Goal: Navigation & Orientation: Find specific page/section

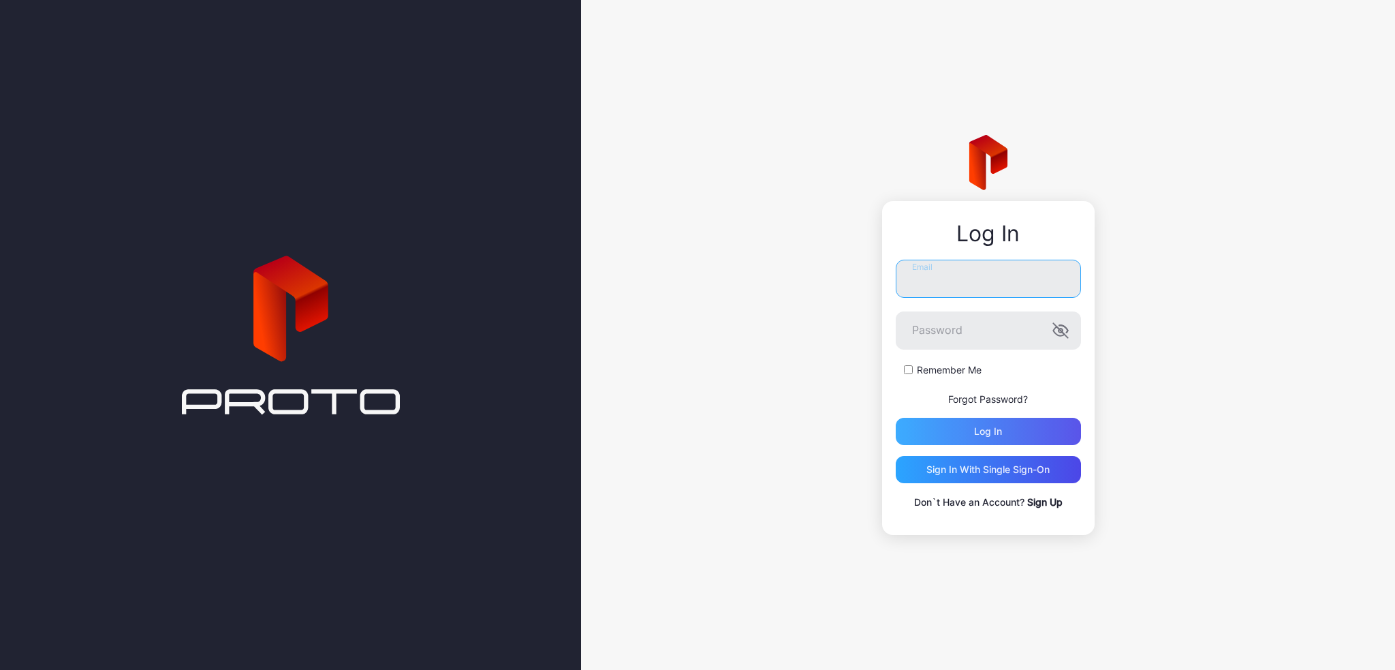
type input "**********"
click at [965, 426] on div "Log in" at bounding box center [988, 431] width 185 height 27
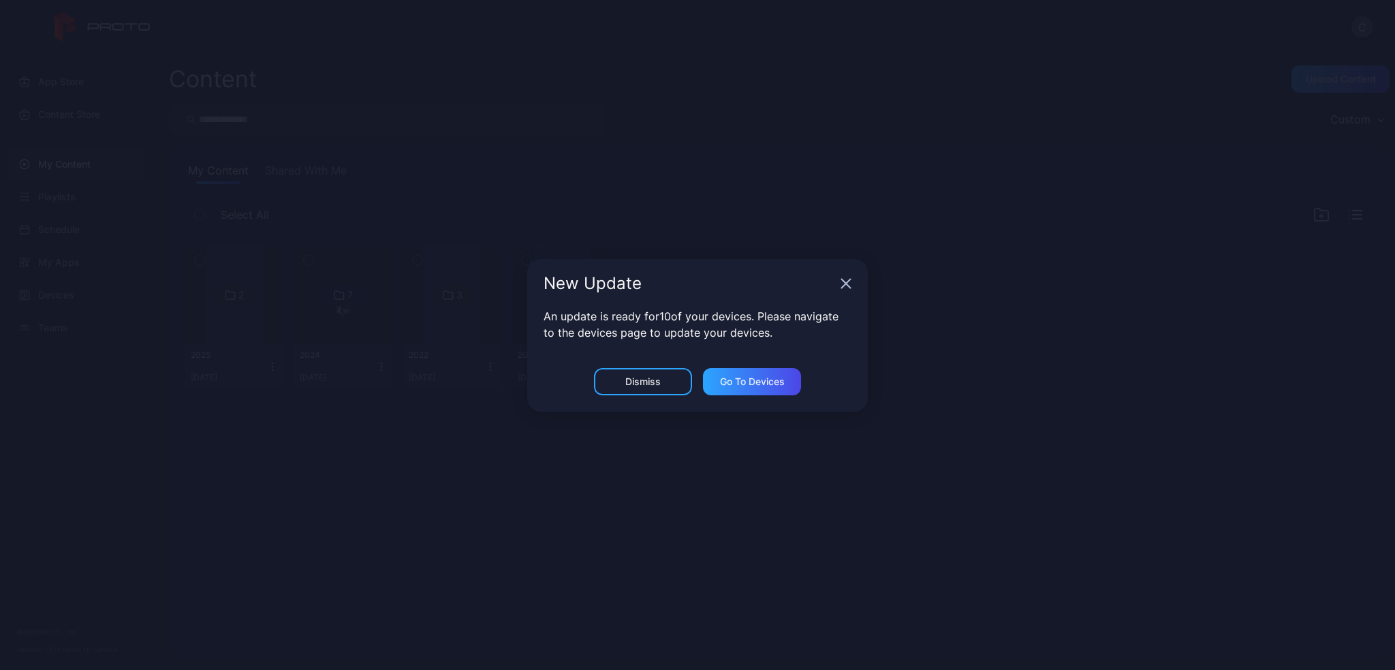
click at [651, 394] on div "Dismiss Go to devices" at bounding box center [697, 390] width 341 height 44
click at [661, 383] on div "Dismiss" at bounding box center [643, 381] width 98 height 27
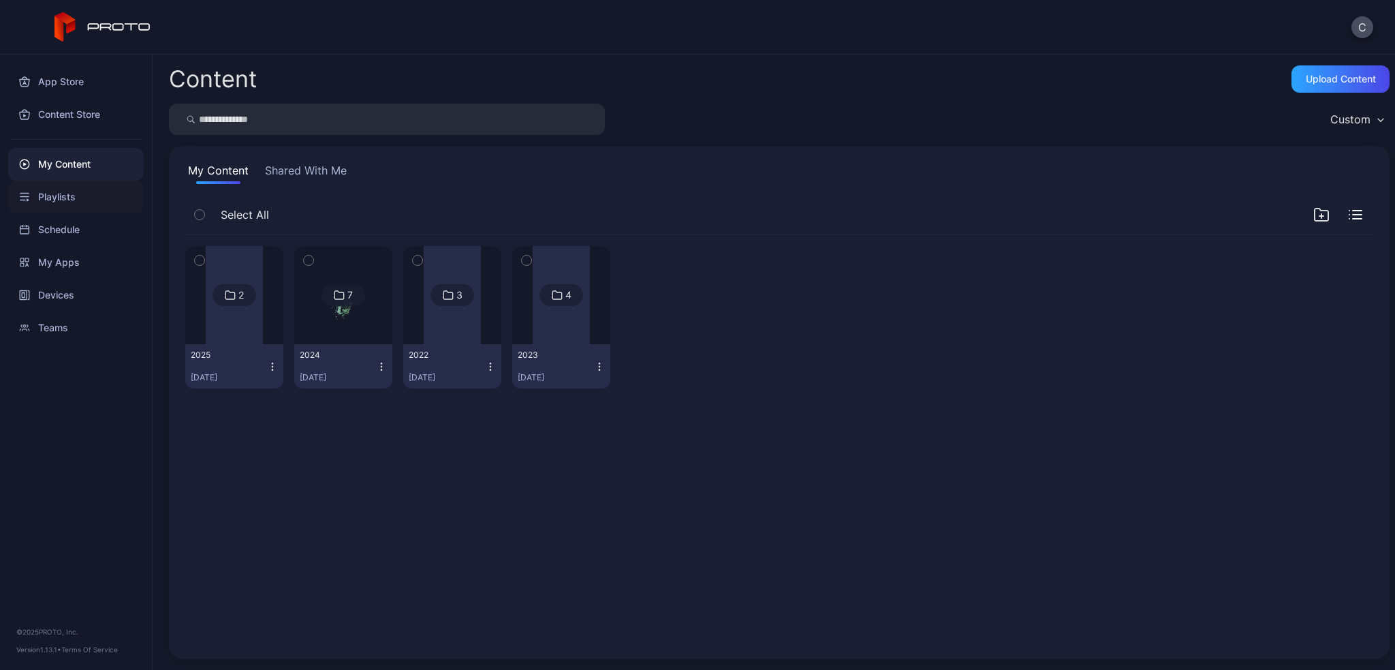
click at [72, 202] on div "Playlists" at bounding box center [76, 197] width 136 height 33
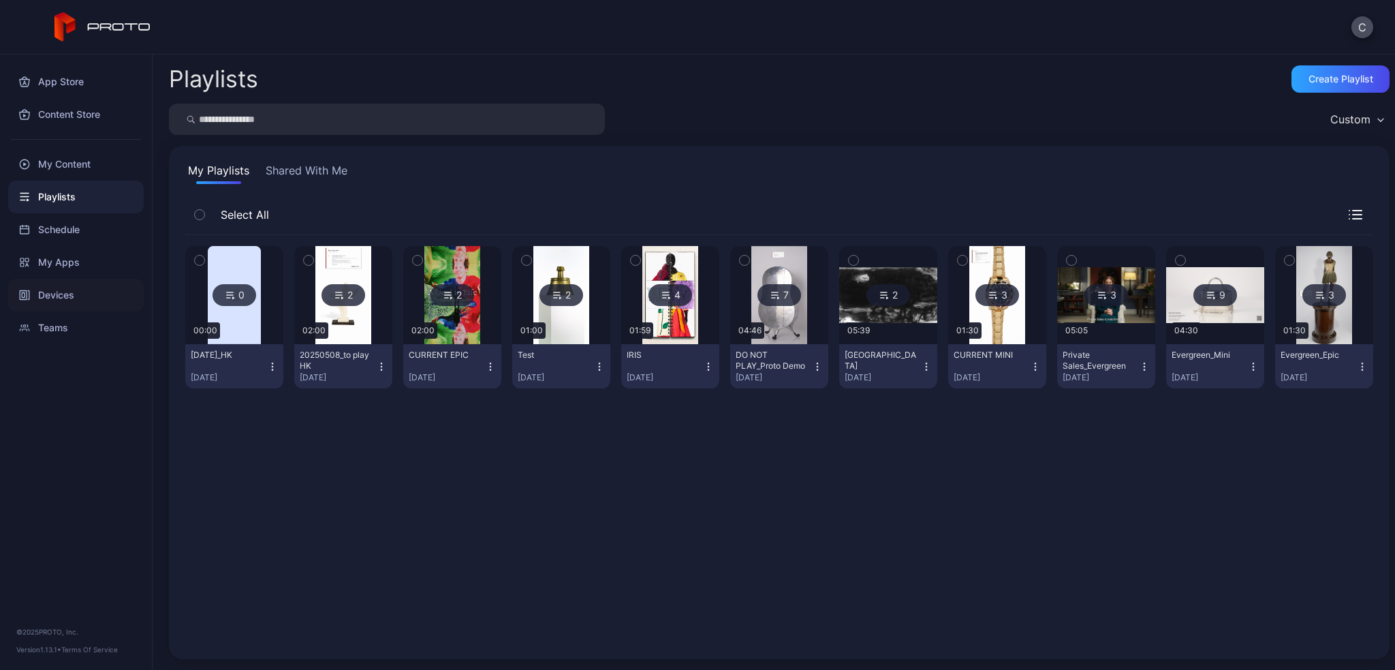
click at [73, 289] on div "Devices" at bounding box center [76, 295] width 136 height 33
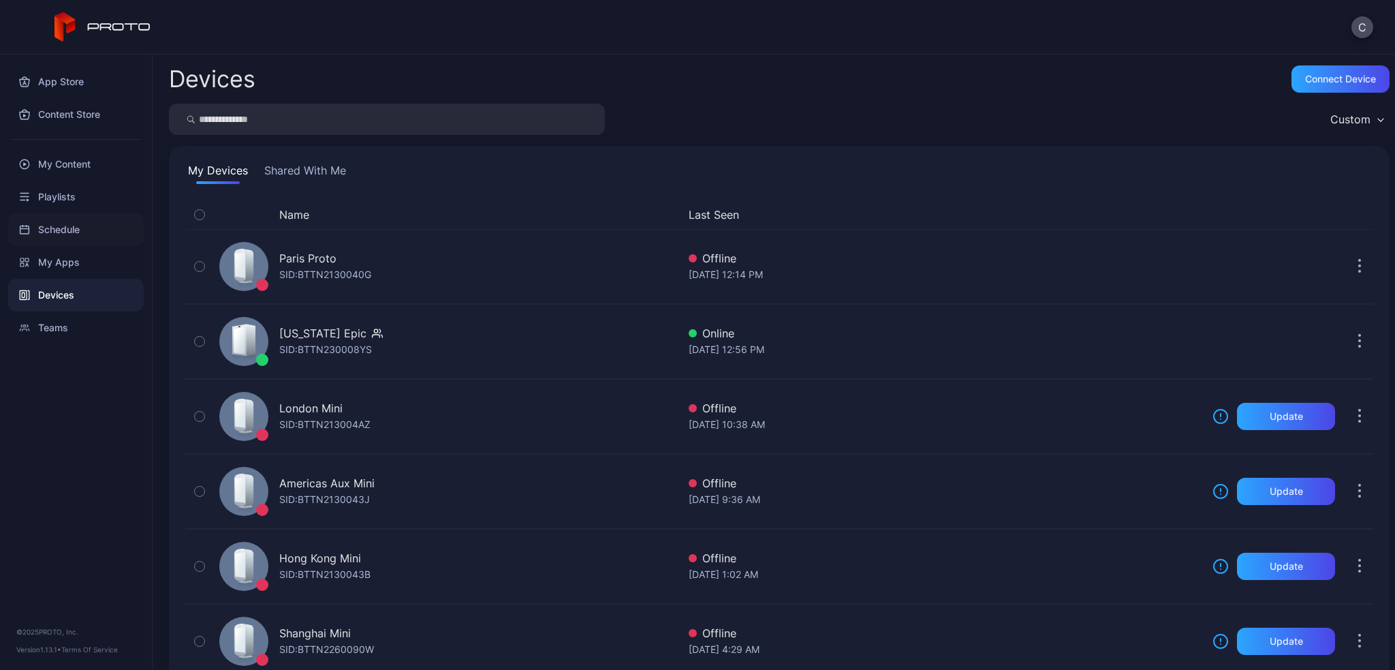
click at [65, 221] on div "Schedule" at bounding box center [76, 229] width 136 height 33
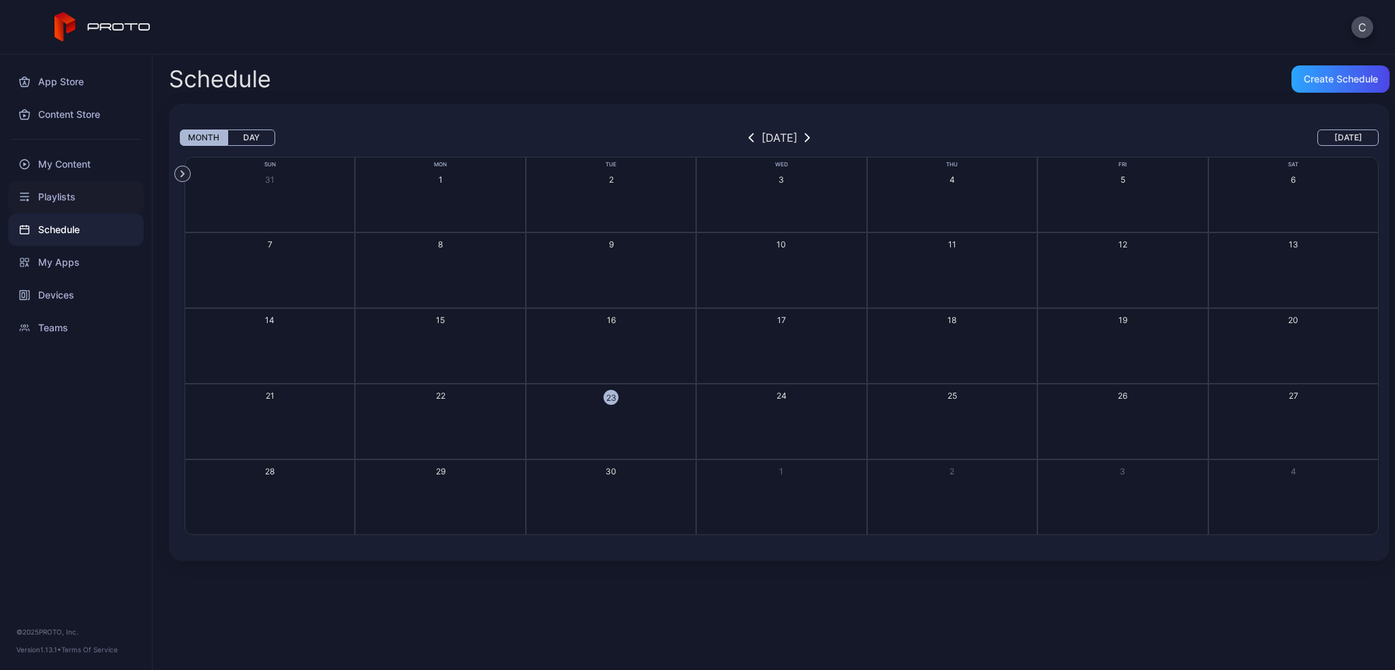
click at [57, 191] on div "Playlists" at bounding box center [76, 197] width 136 height 33
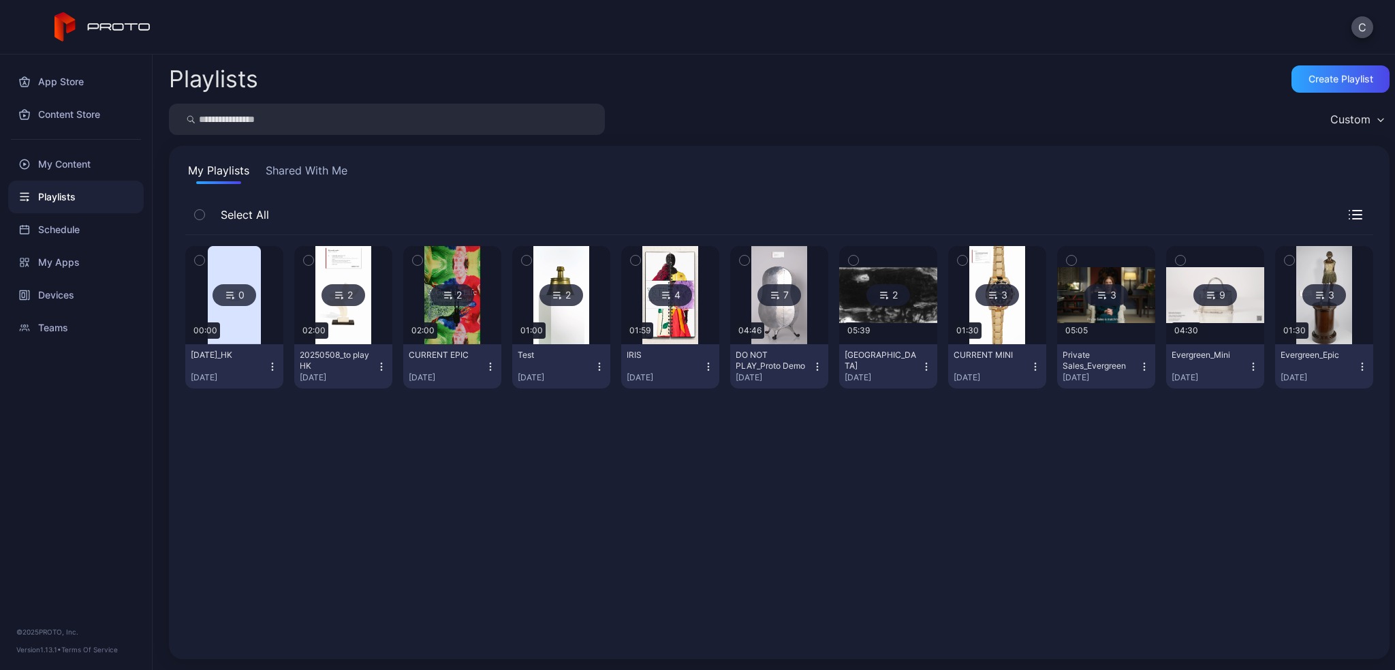
click at [223, 356] on div "[DATE]_HK" at bounding box center [228, 354] width 75 height 11
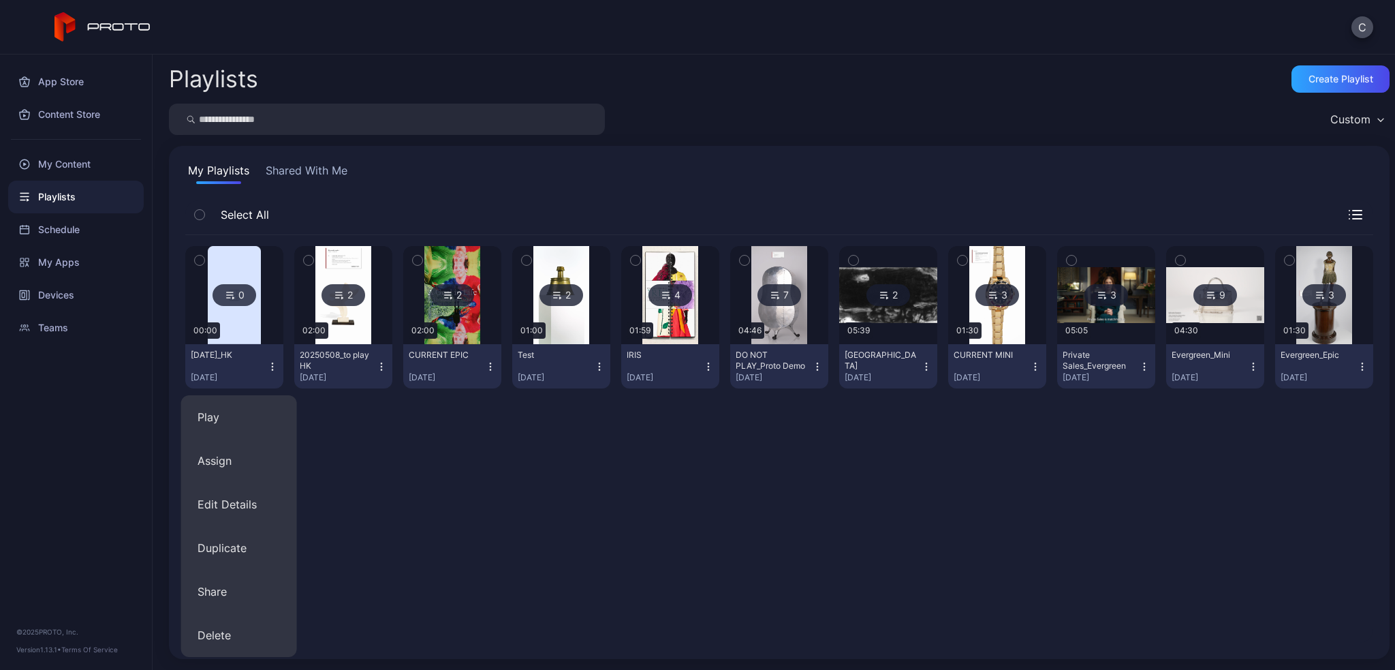
click at [237, 318] on img at bounding box center [234, 295] width 53 height 98
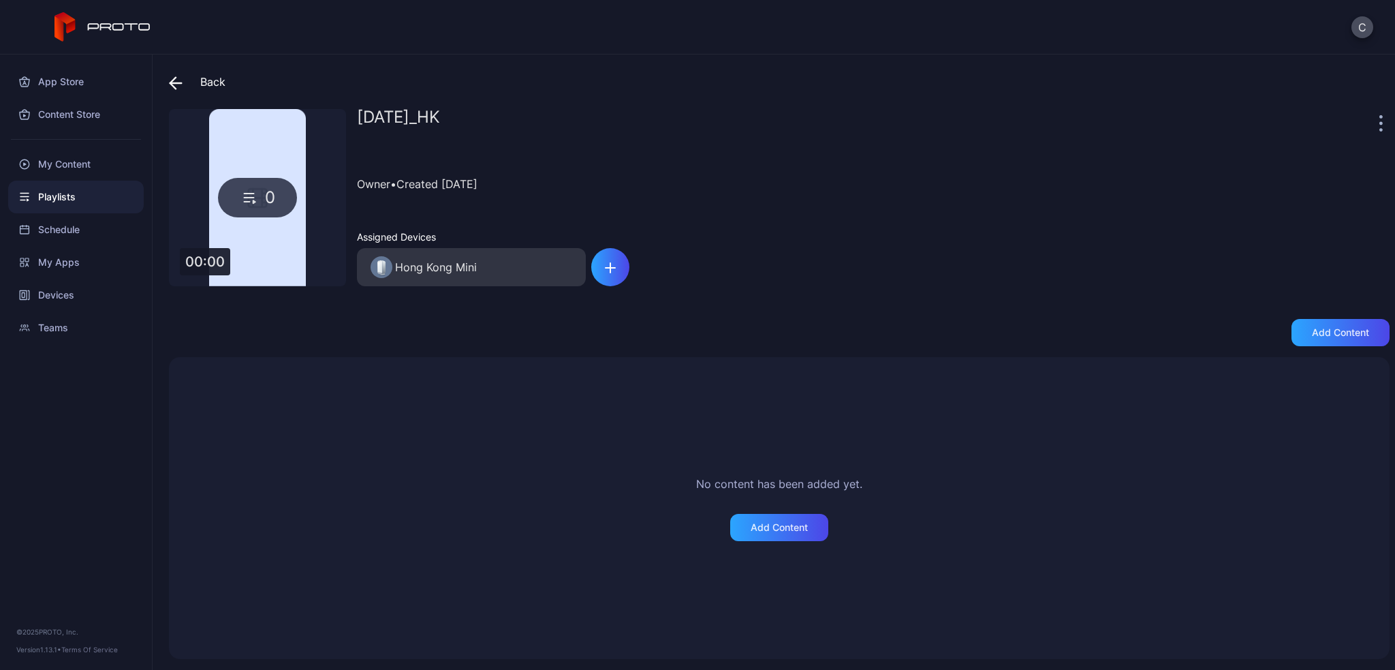
click at [176, 78] on icon at bounding box center [176, 83] width 14 height 14
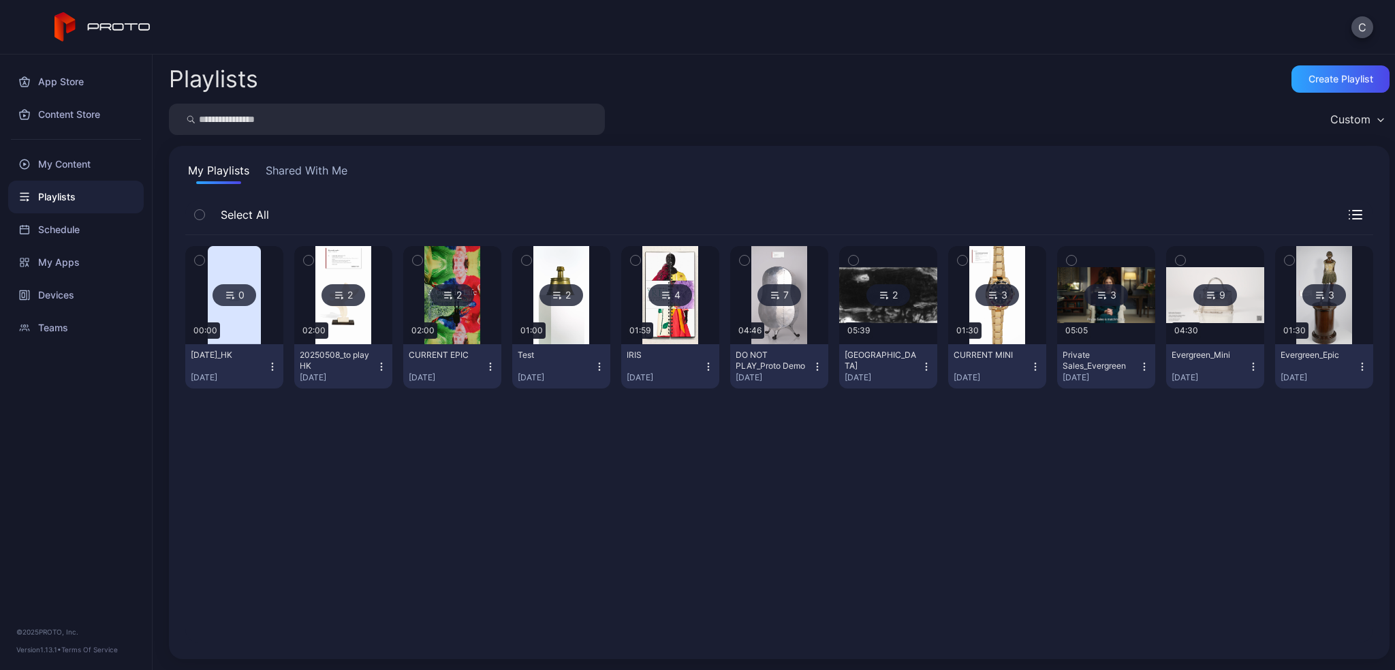
click at [480, 348] on button "CURRENT EPIC [DATE]" at bounding box center [452, 366] width 98 height 44
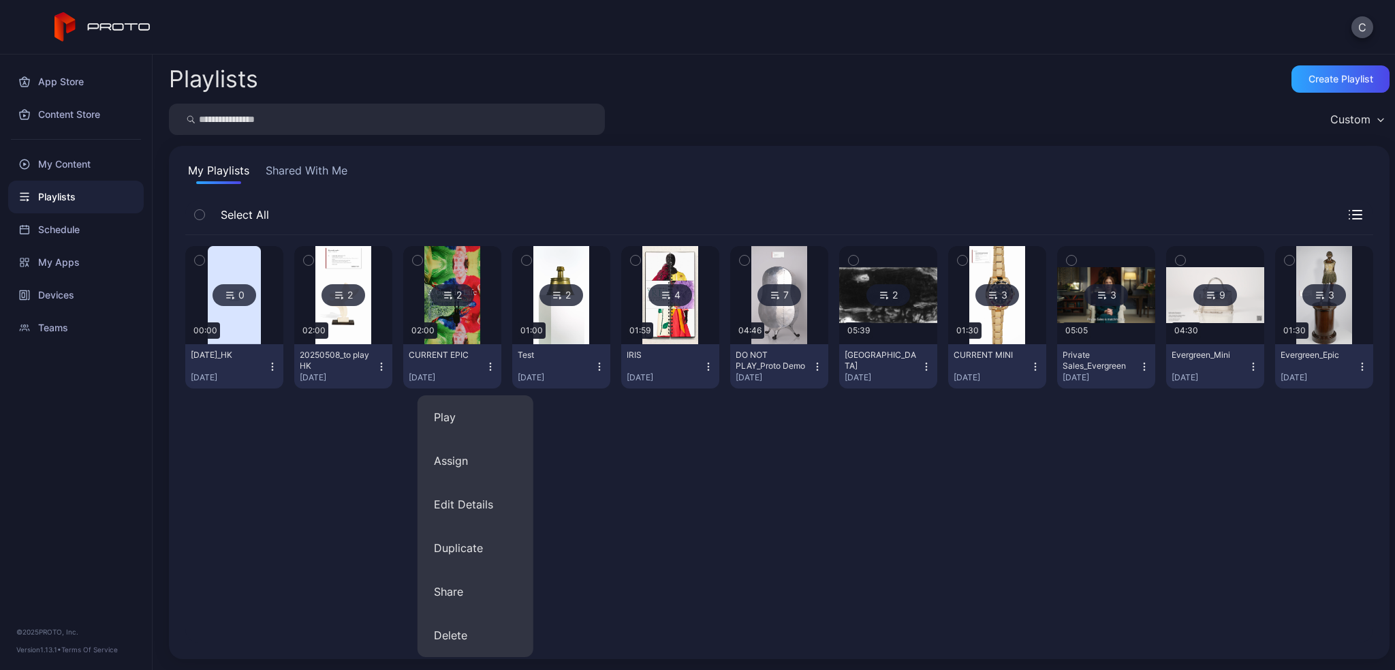
click at [625, 410] on div "0 00:00 [DATE]_HK [DATE] 2 02:00 20250508_to play HK [DATE] 2 02:00 CURRENT EPI…" at bounding box center [779, 322] width 1188 height 175
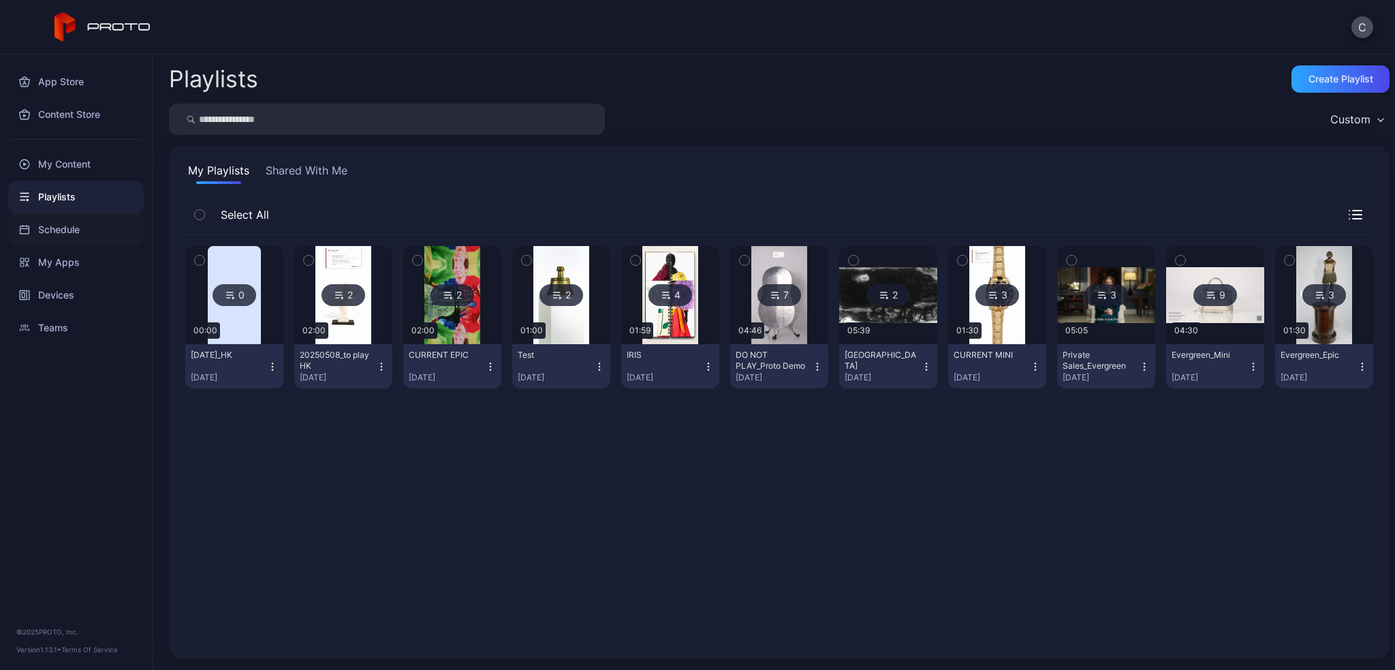
click at [65, 222] on div "Schedule" at bounding box center [76, 229] width 136 height 33
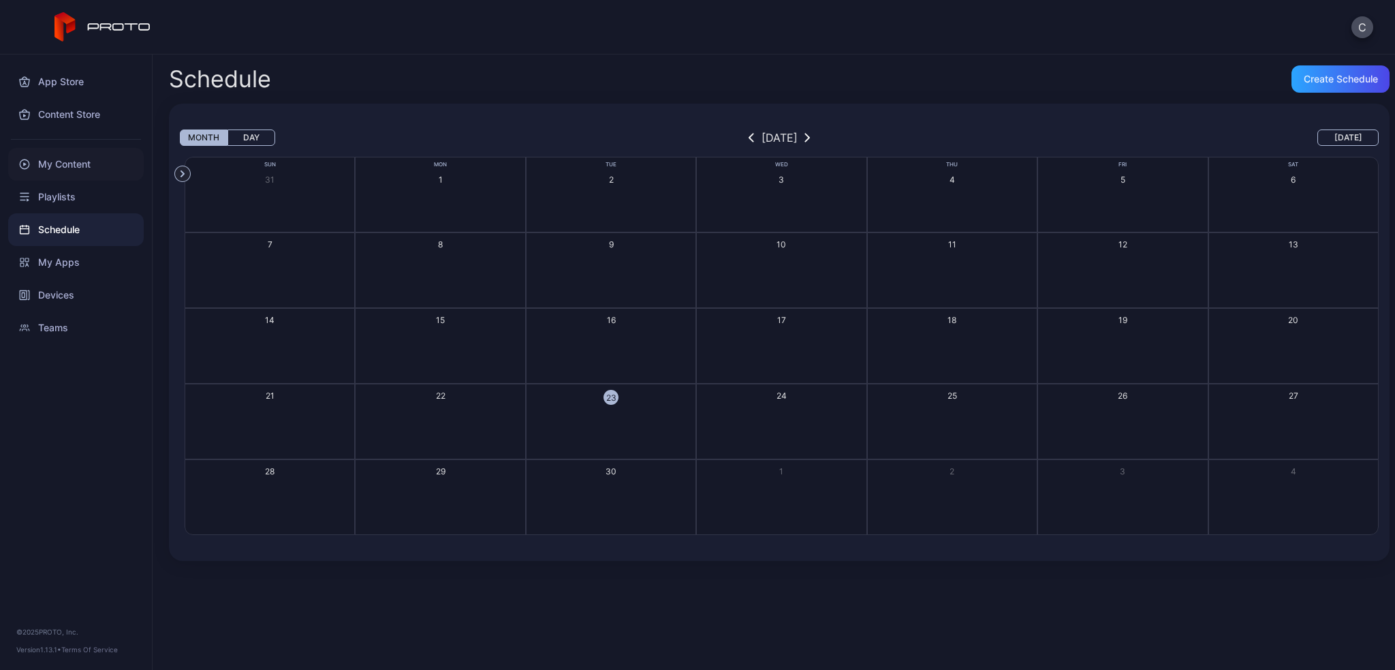
click at [76, 169] on div "My Content" at bounding box center [76, 164] width 136 height 33
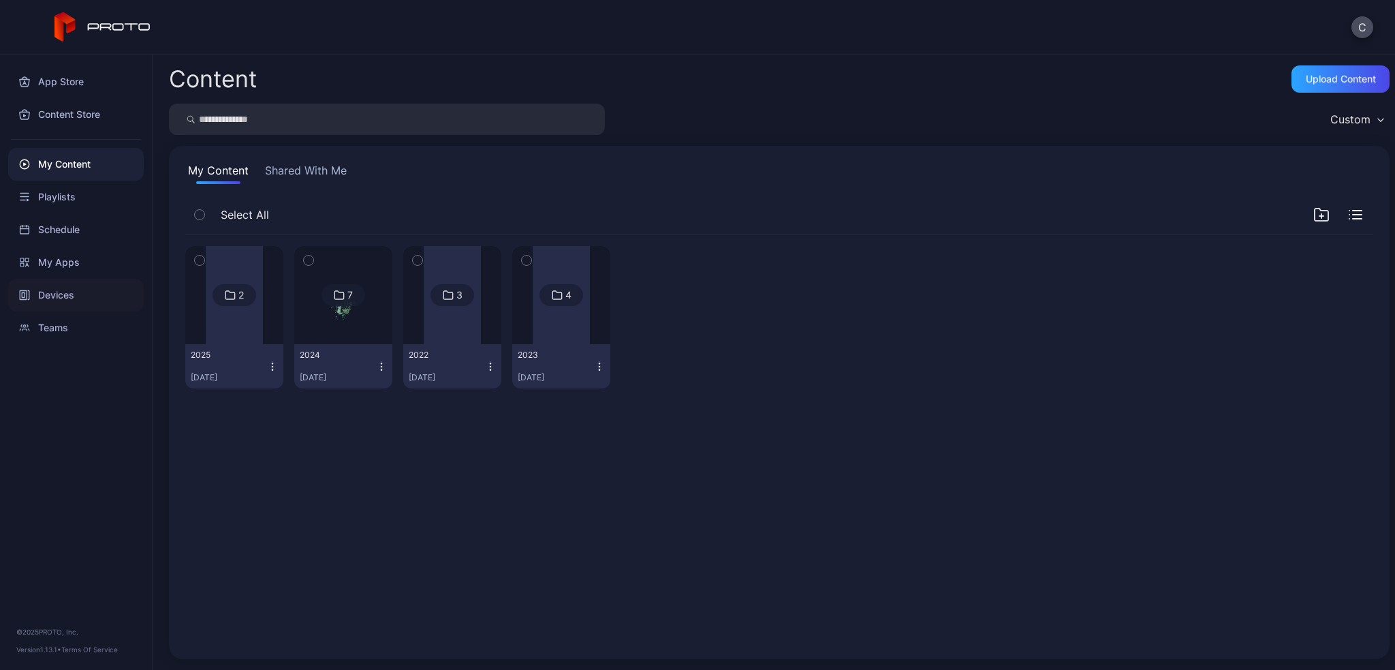
click at [59, 300] on div "Devices" at bounding box center [76, 295] width 136 height 33
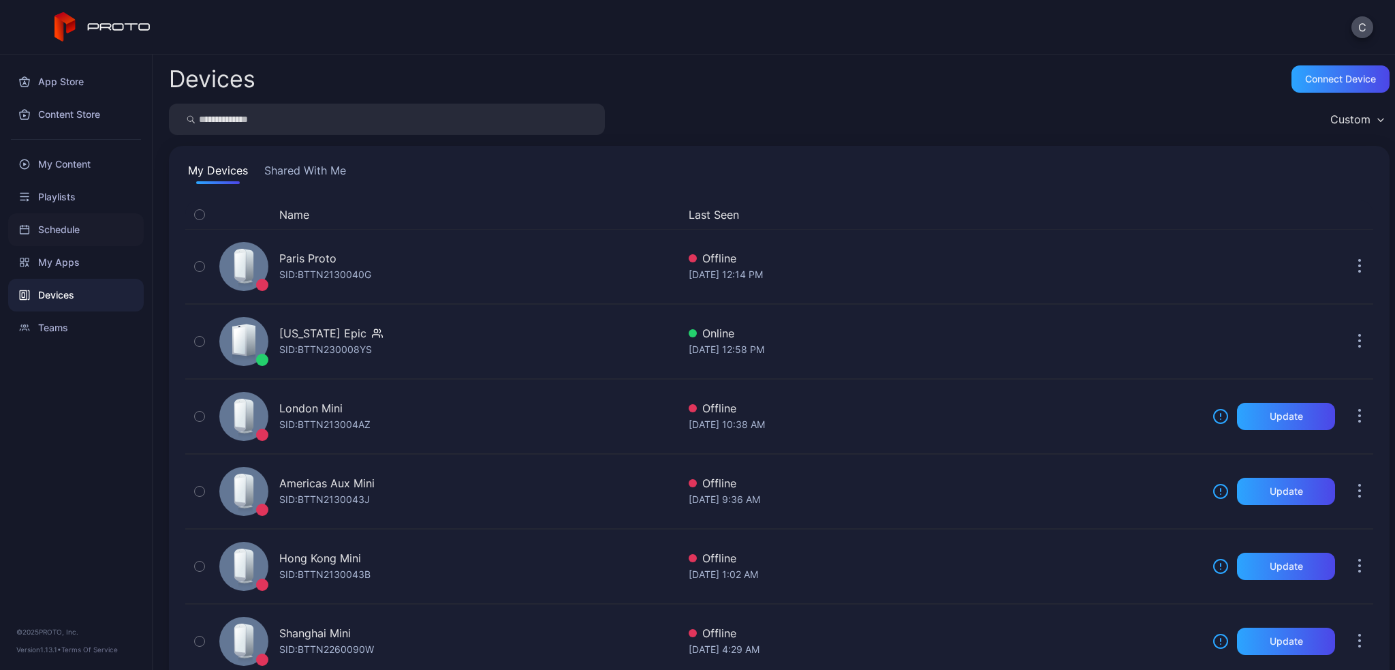
click at [58, 225] on div "Schedule" at bounding box center [76, 229] width 136 height 33
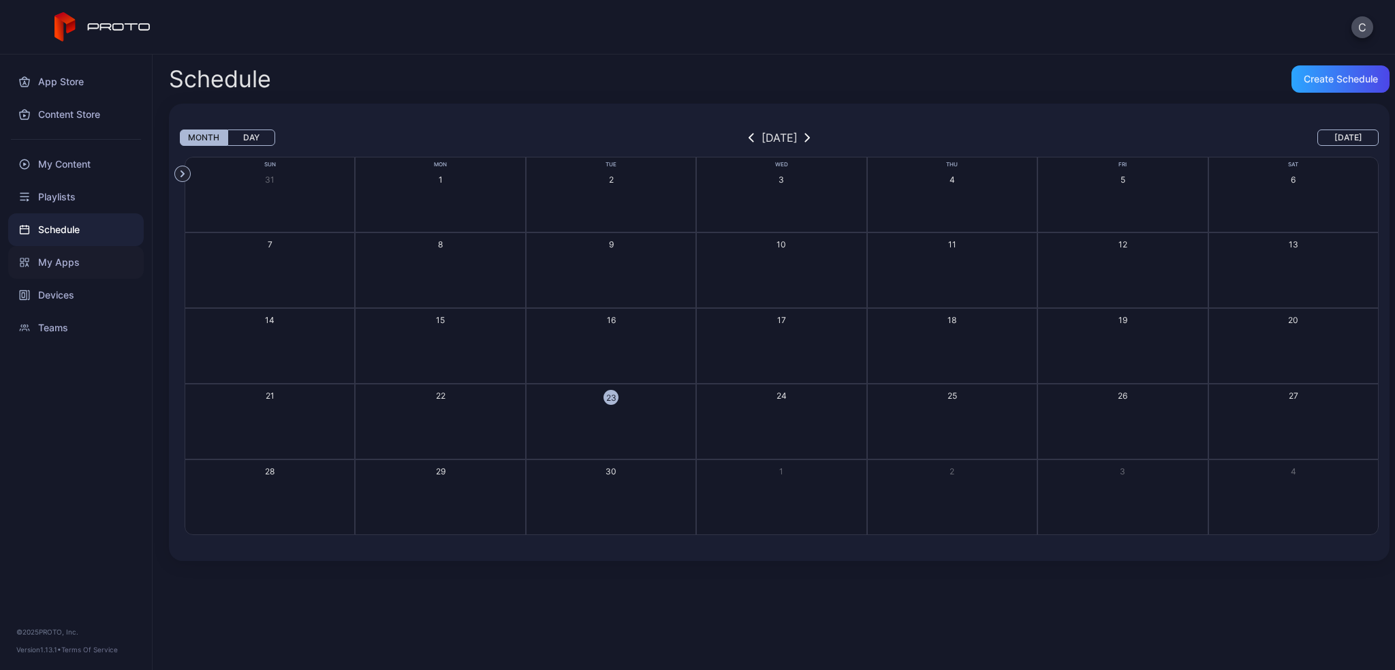
click at [83, 257] on div "My Apps" at bounding box center [76, 262] width 136 height 33
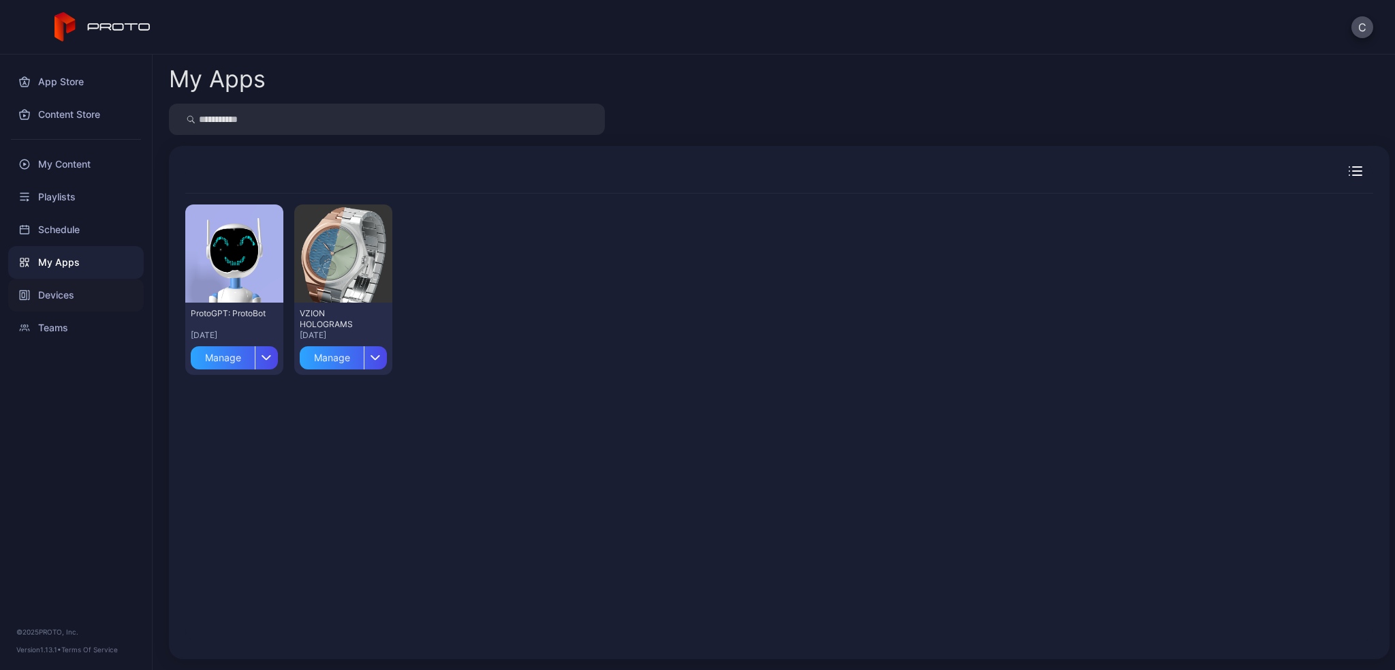
click at [87, 294] on div "Devices" at bounding box center [76, 295] width 136 height 33
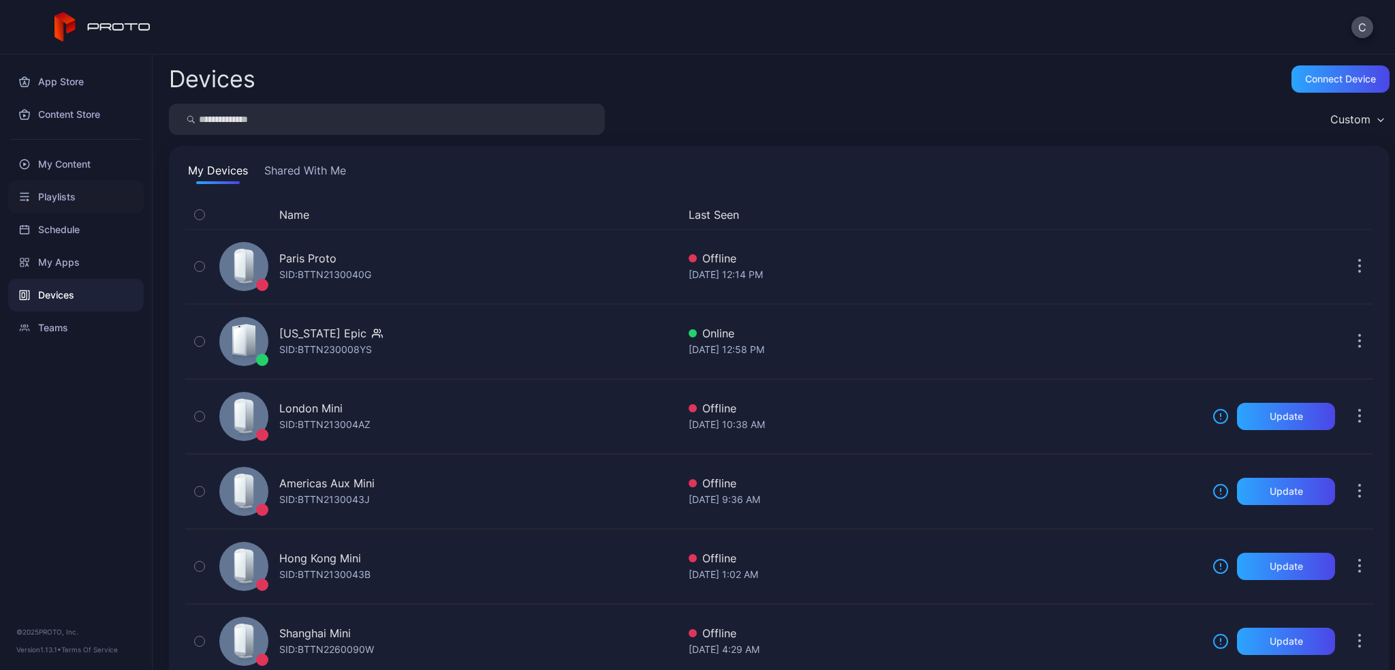
click at [57, 201] on div "Playlists" at bounding box center [76, 197] width 136 height 33
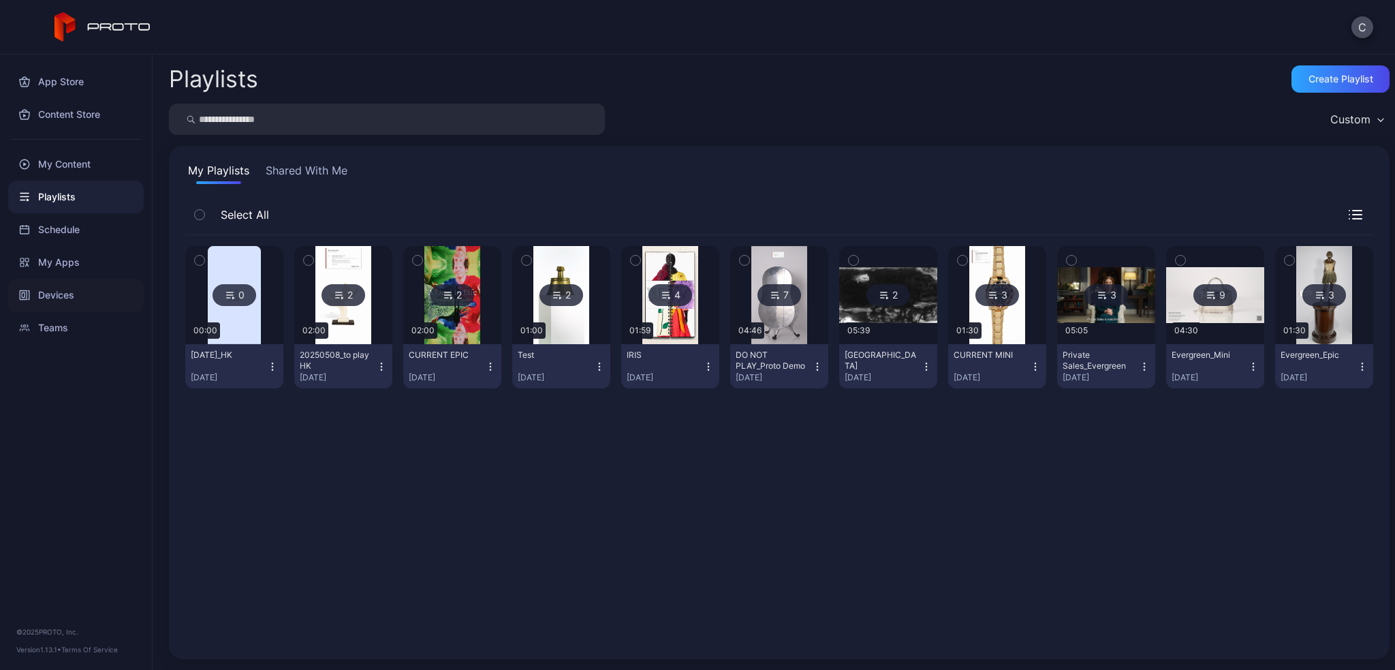
click at [80, 293] on div "Devices" at bounding box center [76, 295] width 136 height 33
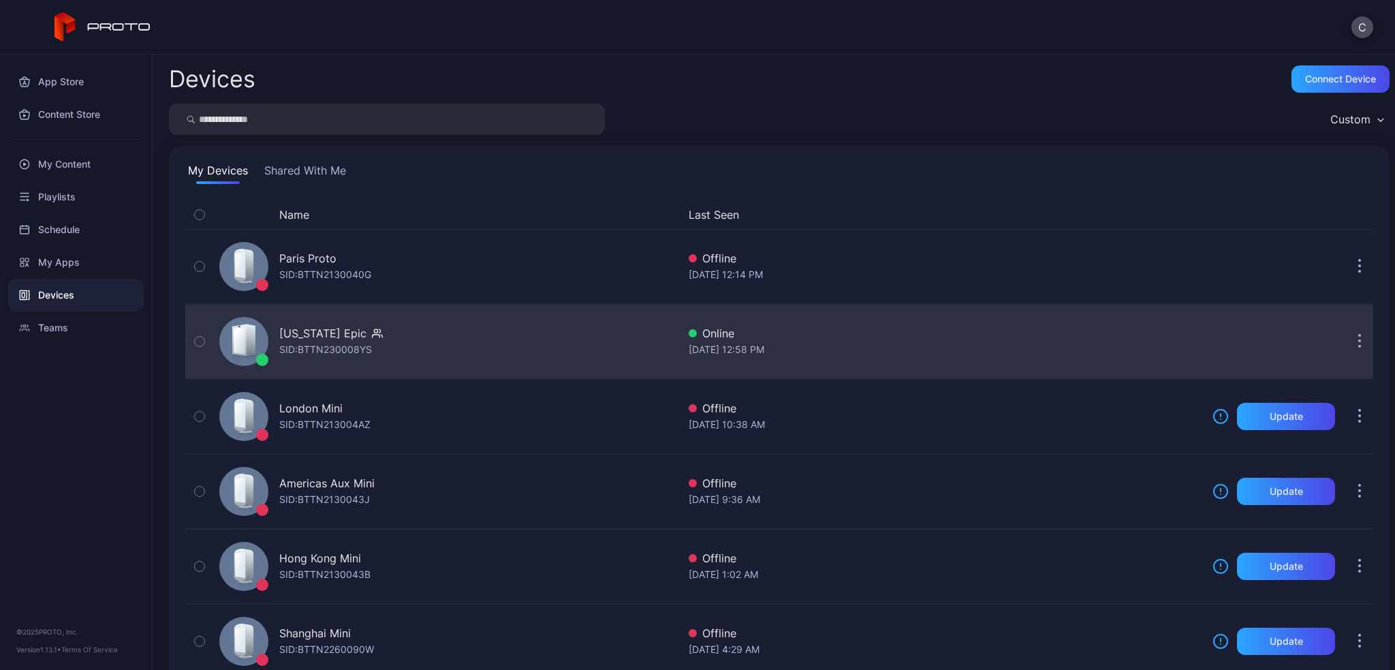
click at [398, 337] on div "[US_STATE] Epic SID: BTTN230008YS" at bounding box center [446, 341] width 464 height 68
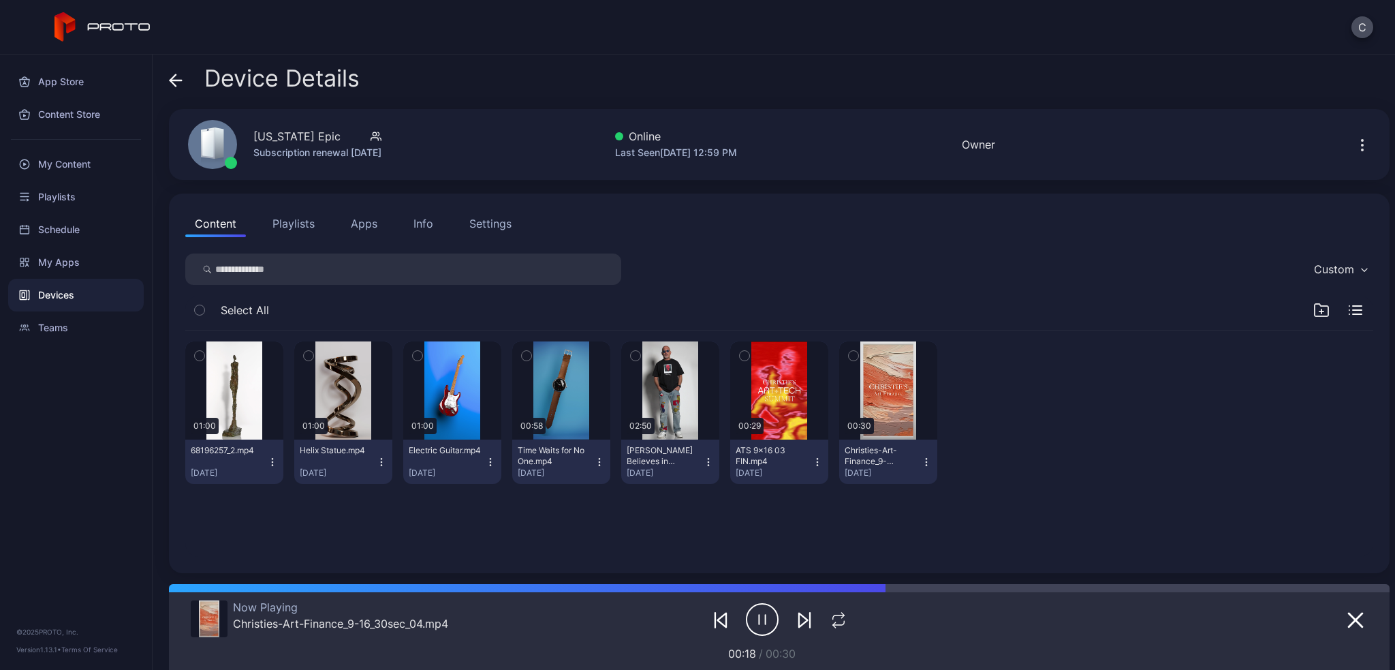
click at [297, 221] on button "Playlists" at bounding box center [293, 223] width 61 height 27
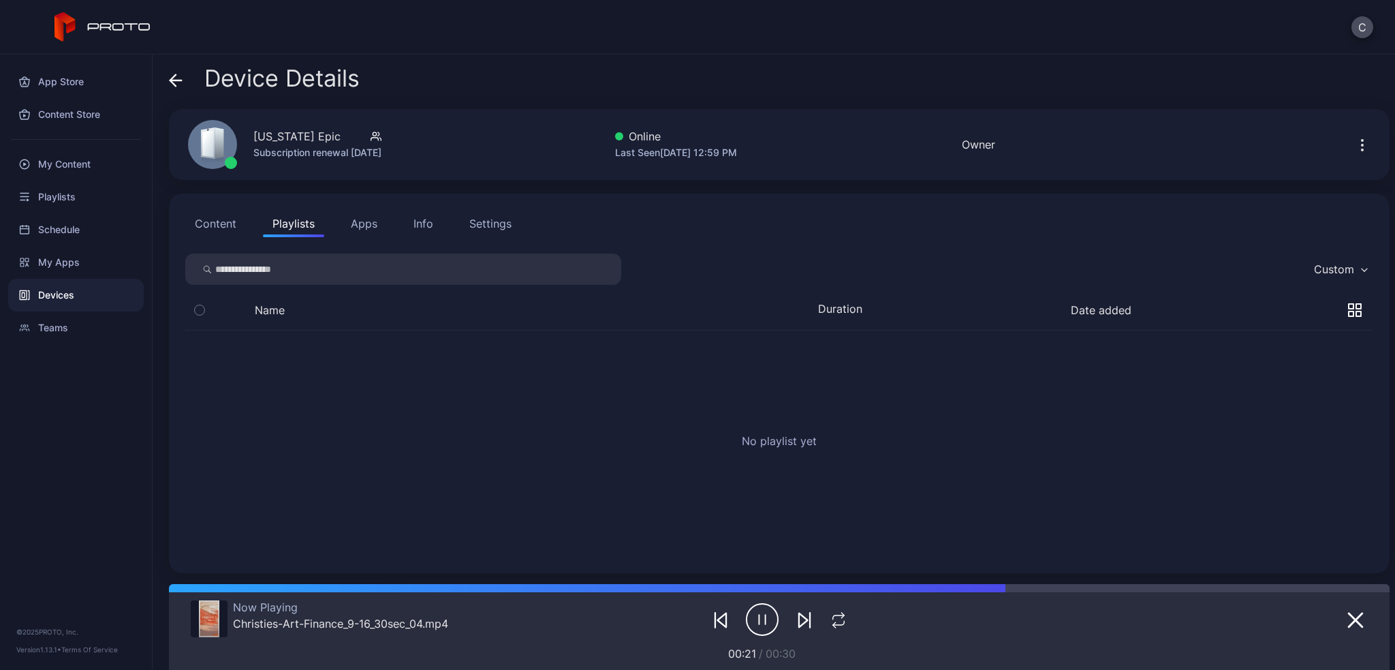
click at [213, 234] on button "Content" at bounding box center [215, 223] width 61 height 27
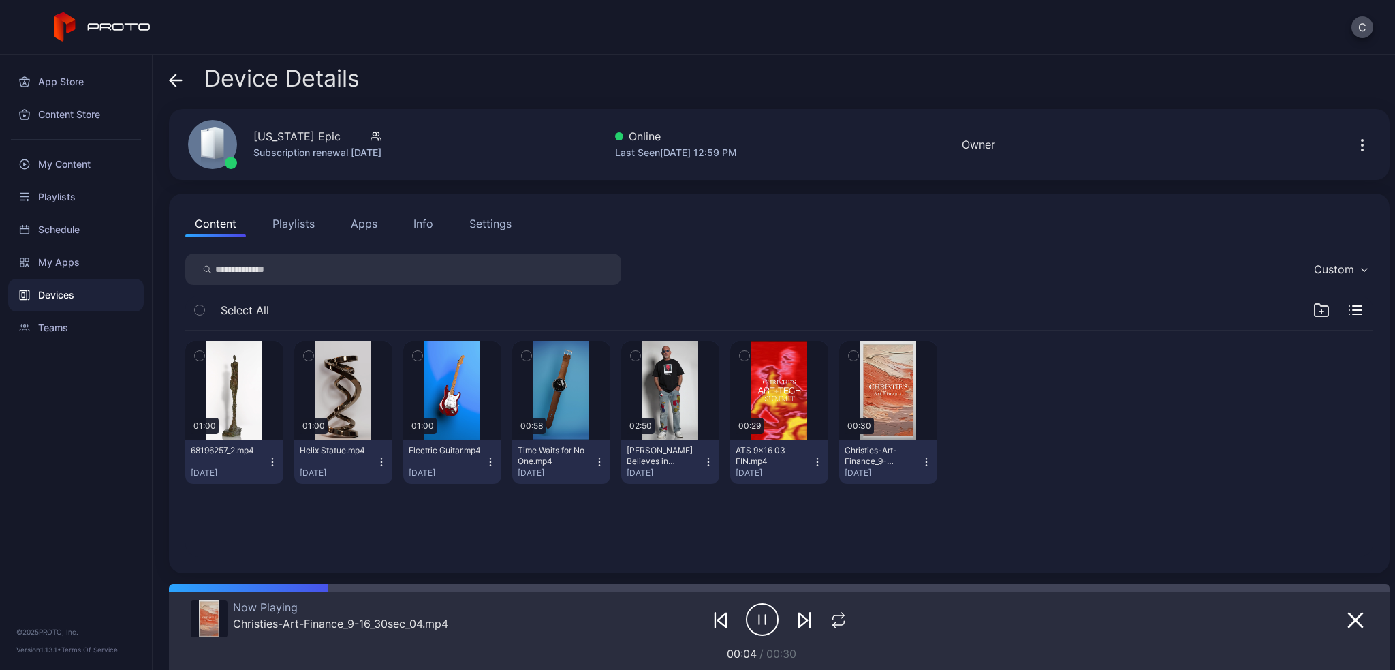
click at [296, 224] on button "Playlists" at bounding box center [293, 223] width 61 height 27
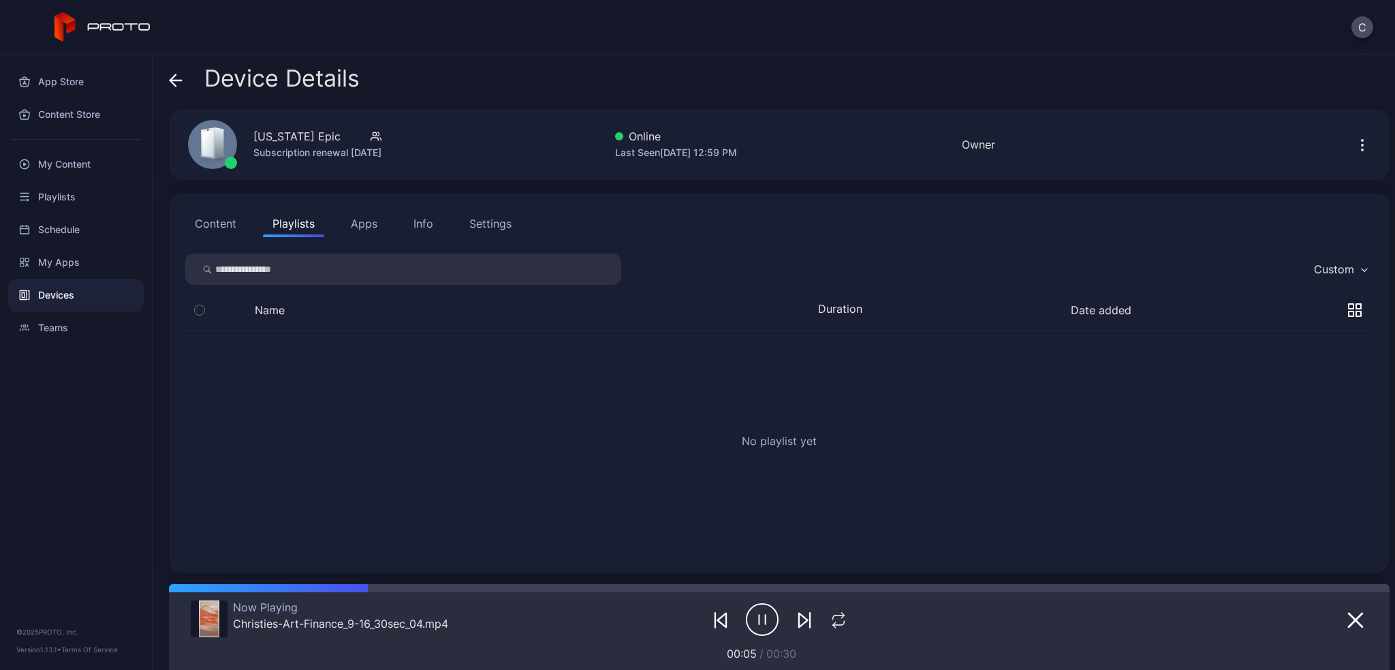
click at [371, 228] on button "Apps" at bounding box center [364, 223] width 46 height 27
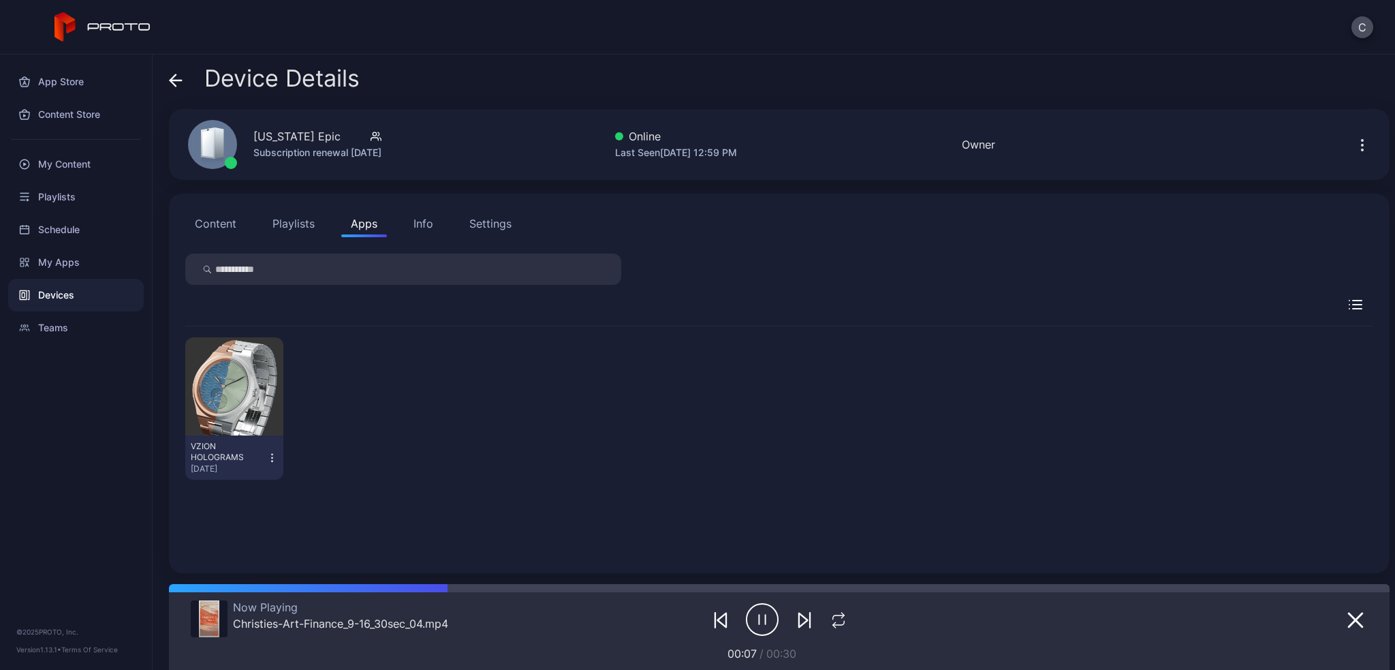
click at [422, 223] on div "Info" at bounding box center [423, 223] width 20 height 16
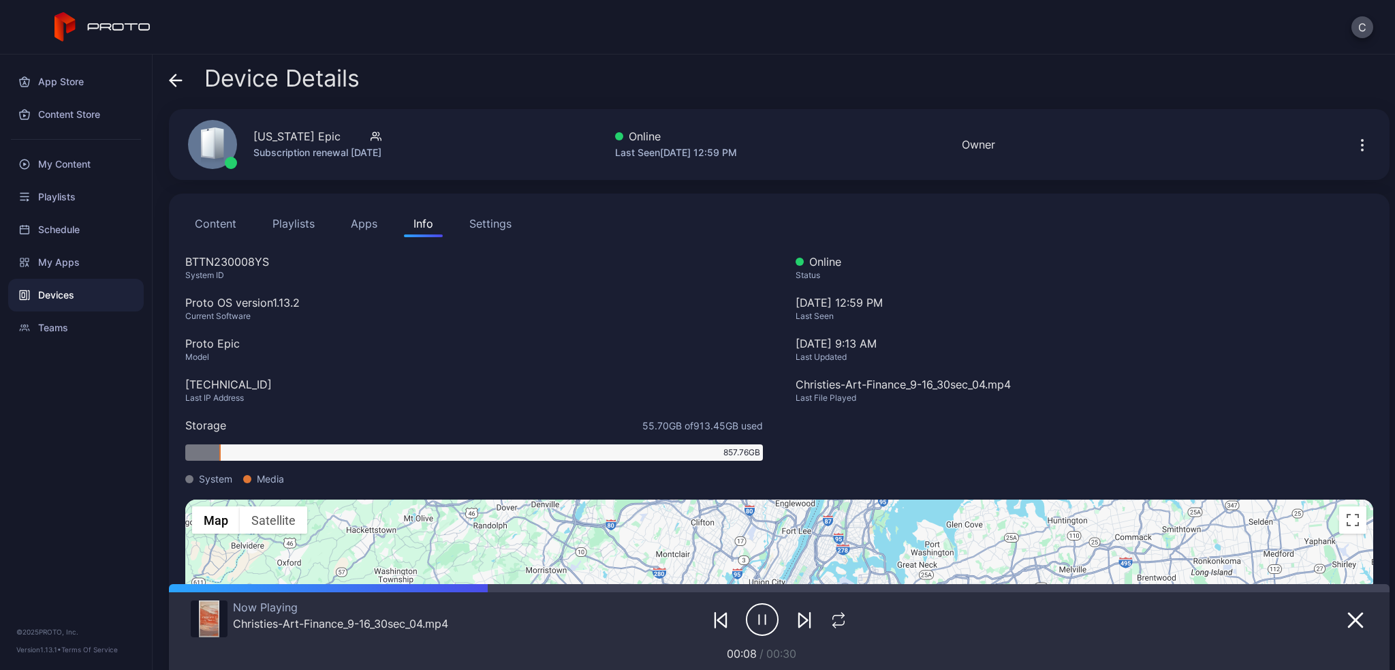
click at [499, 228] on div "Settings" at bounding box center [490, 223] width 42 height 16
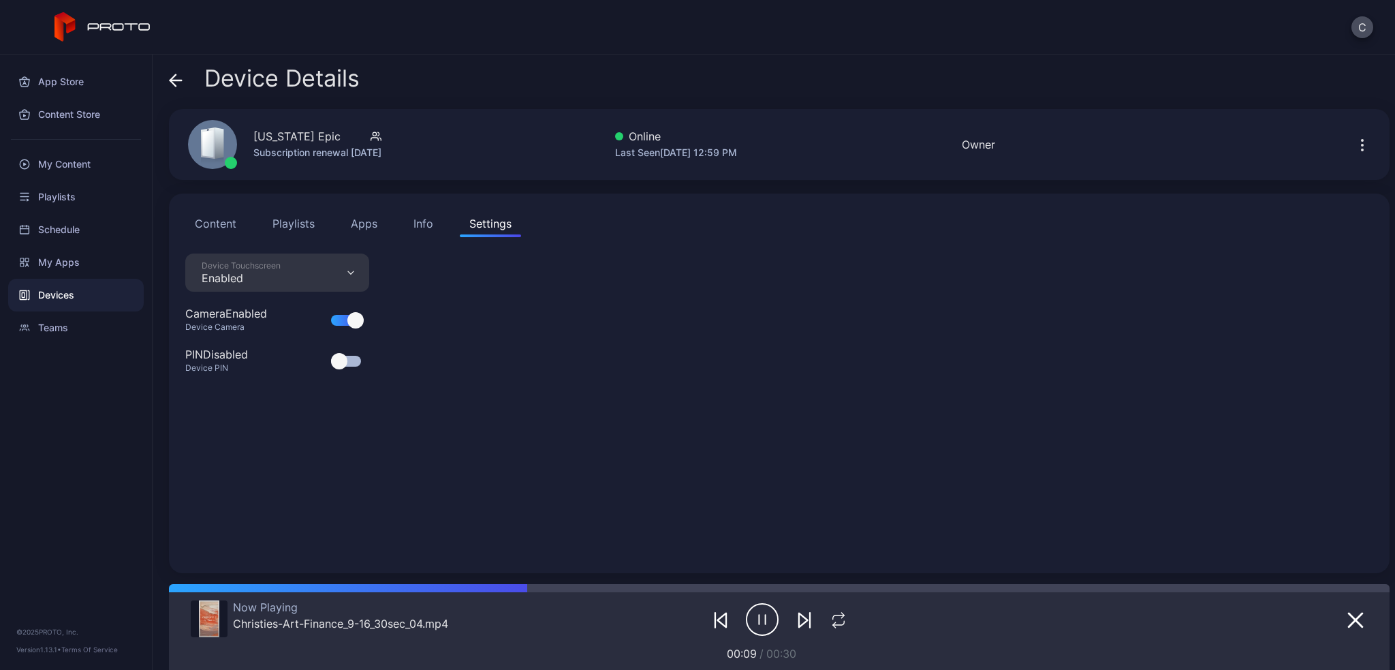
click at [217, 225] on button "Content" at bounding box center [215, 223] width 61 height 27
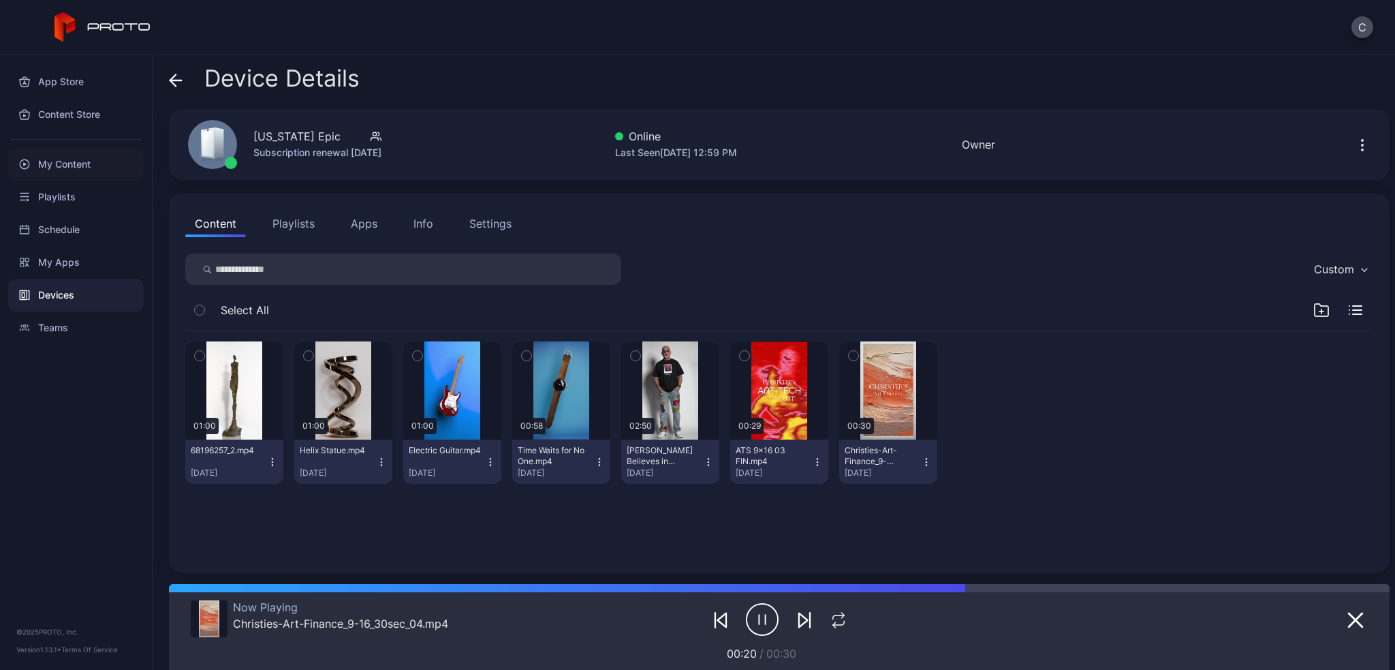
click at [60, 163] on div "My Content" at bounding box center [76, 164] width 136 height 33
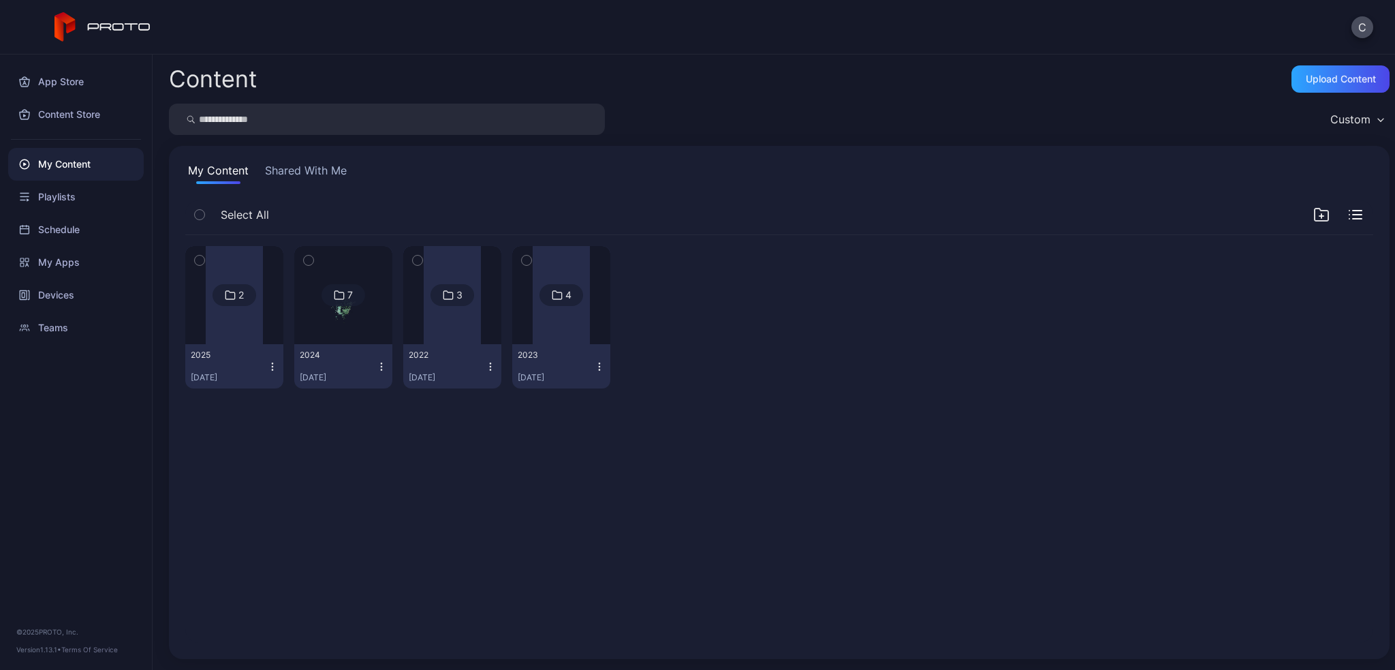
click at [262, 351] on div "2025" at bounding box center [228, 354] width 75 height 11
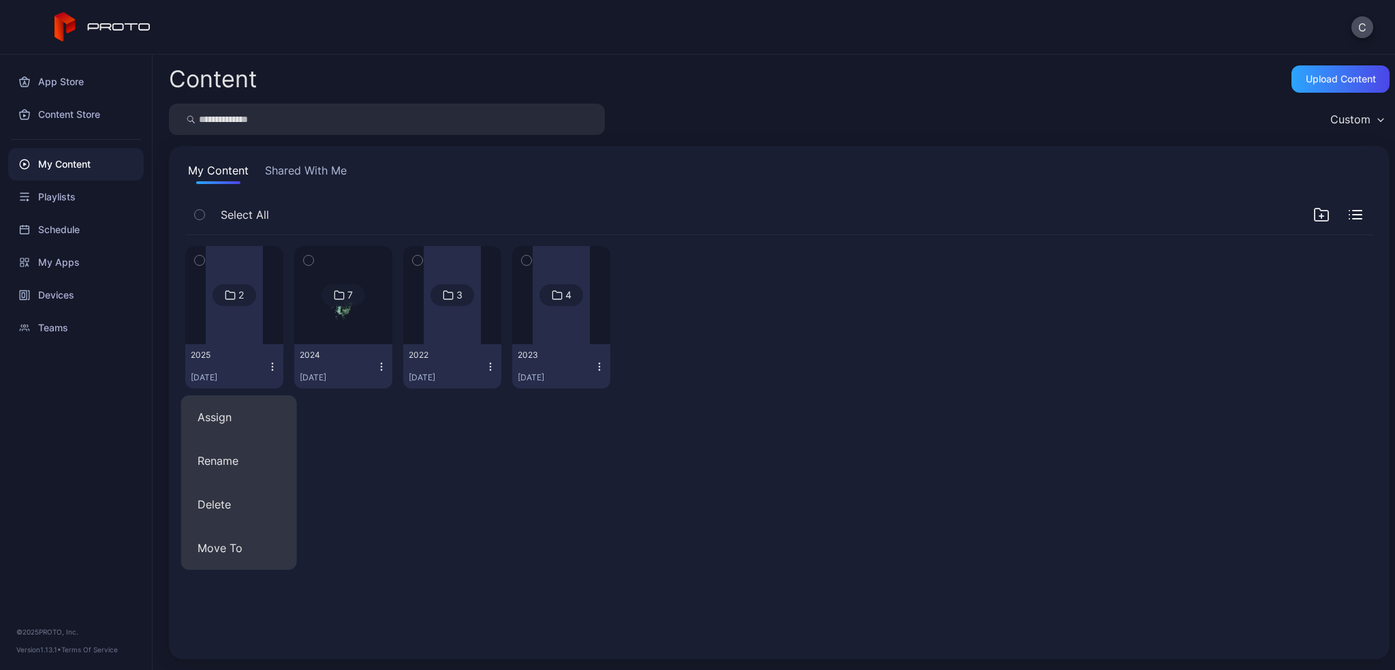
click at [196, 257] on icon "button" at bounding box center [200, 260] width 10 height 15
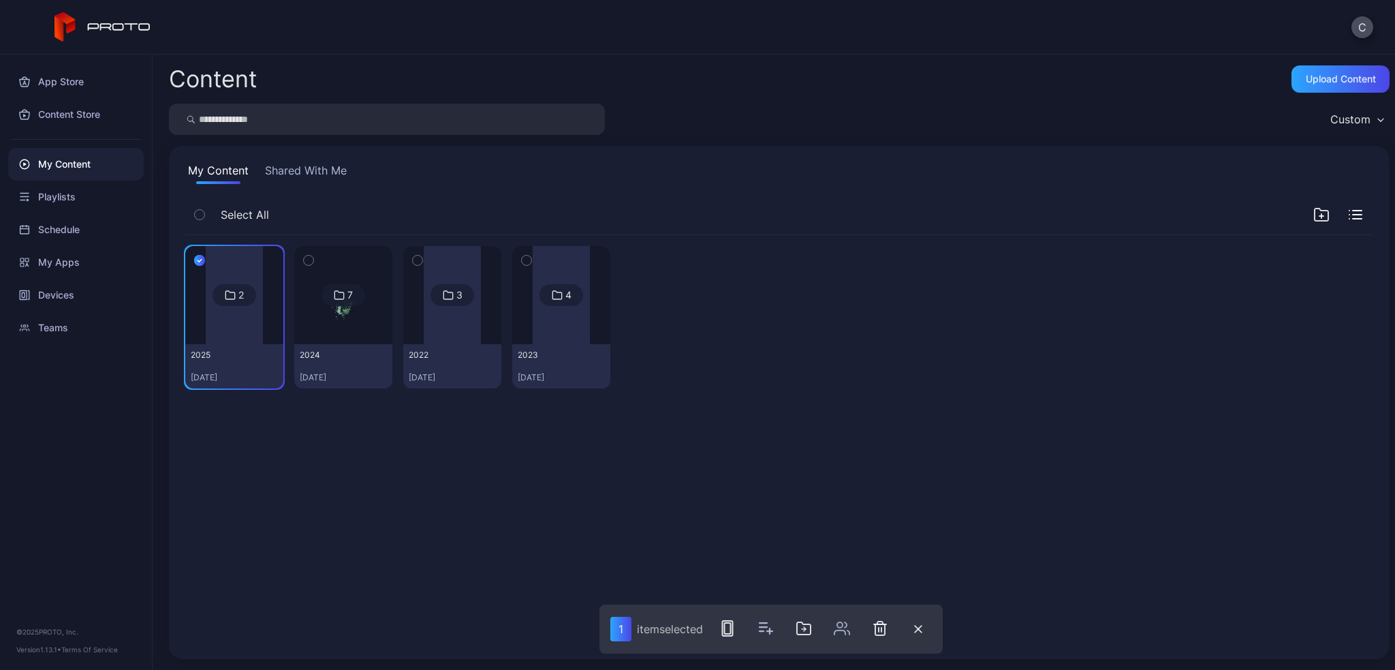
click at [219, 258] on div at bounding box center [234, 295] width 57 height 98
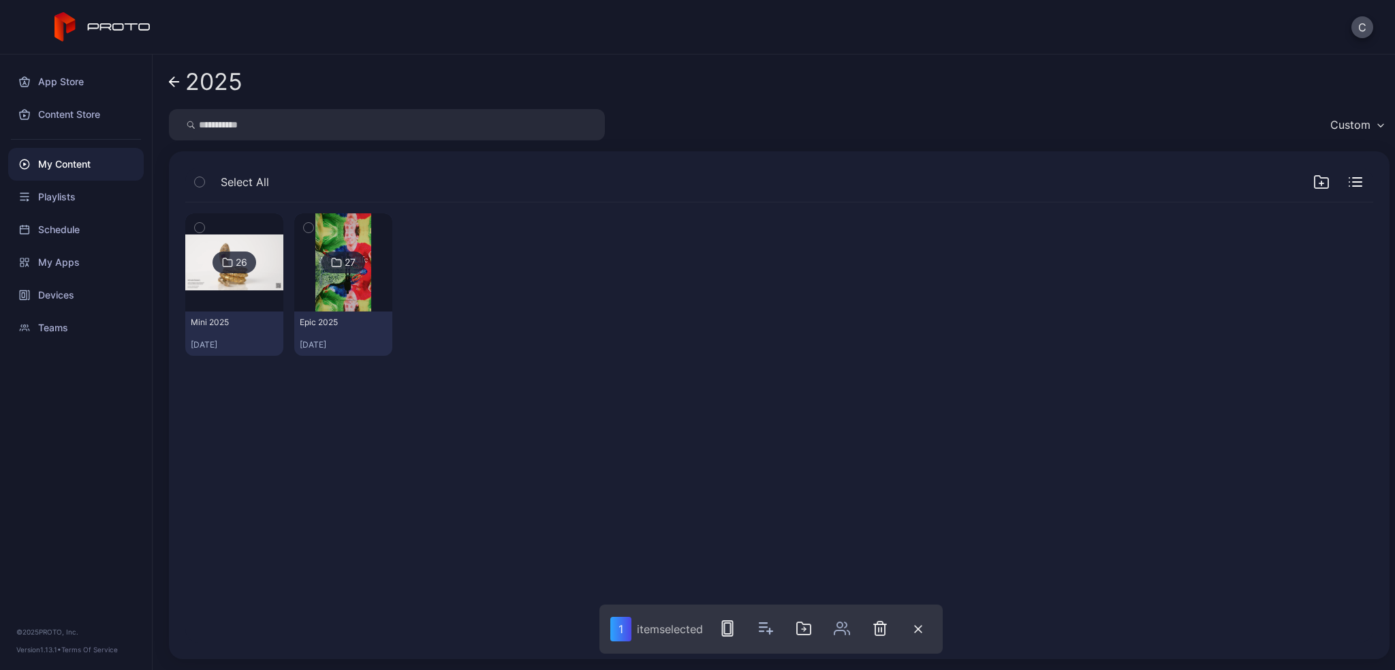
click at [369, 295] on img at bounding box center [342, 262] width 55 height 98
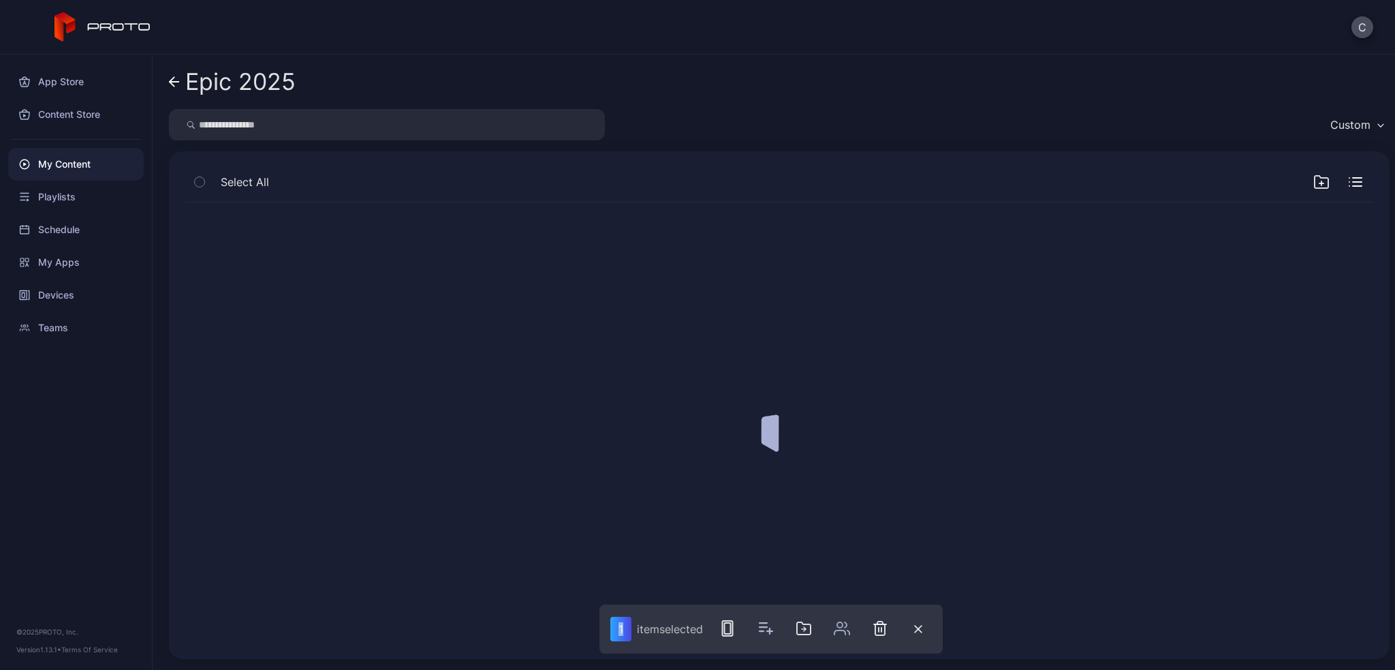
click at [369, 295] on div at bounding box center [779, 422] width 1210 height 462
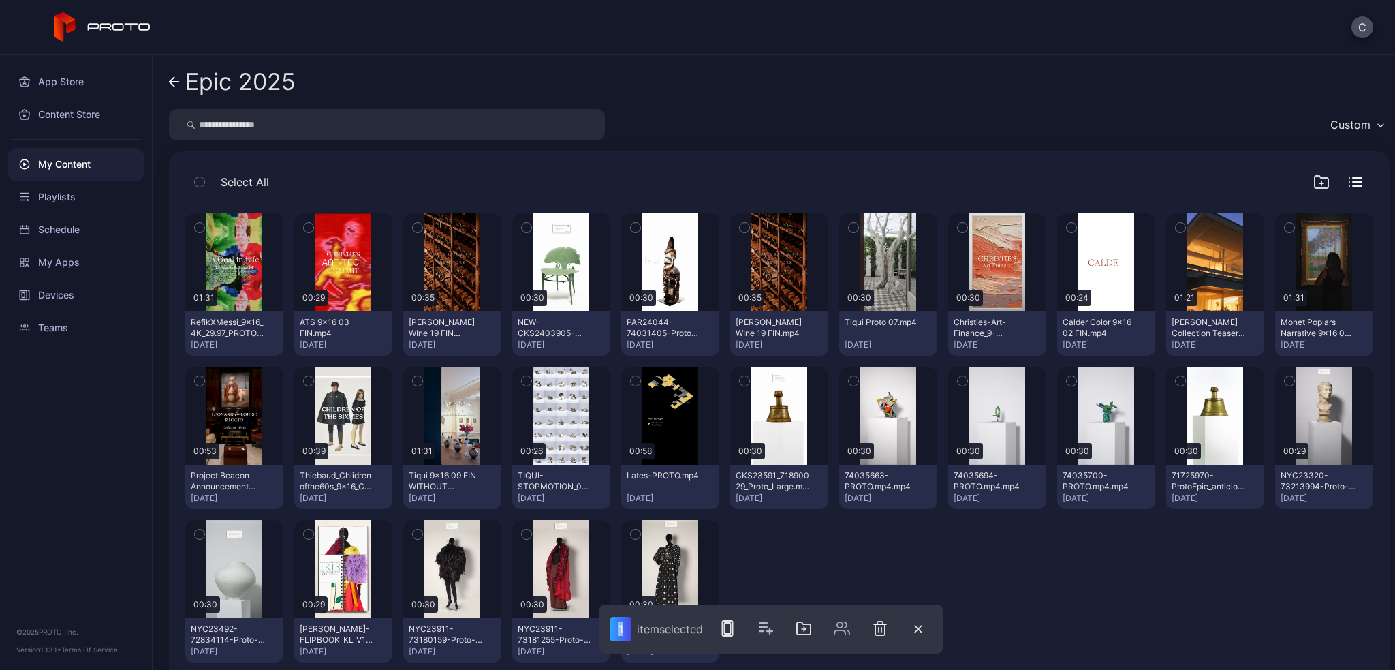
scroll to position [30, 0]
